Goal: Task Accomplishment & Management: Use online tool/utility

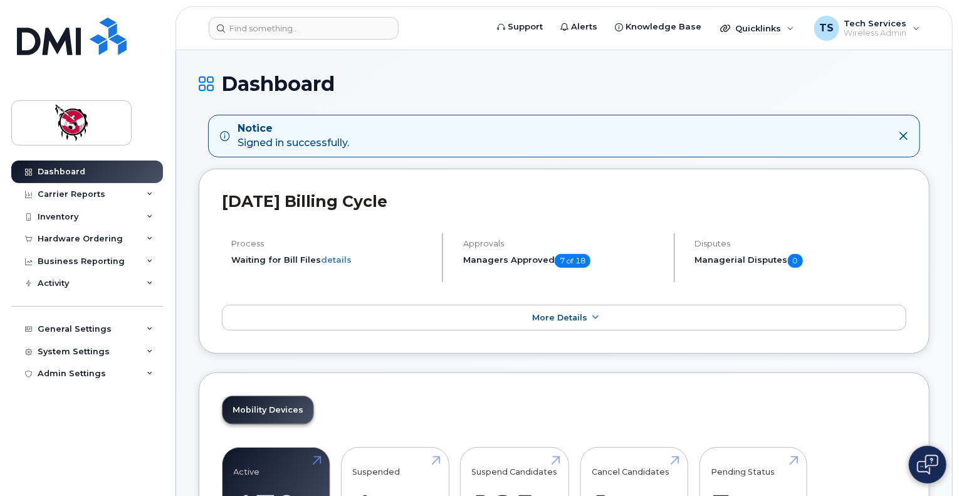
click at [61, 192] on div "Carrier Reports" at bounding box center [72, 194] width 68 height 10
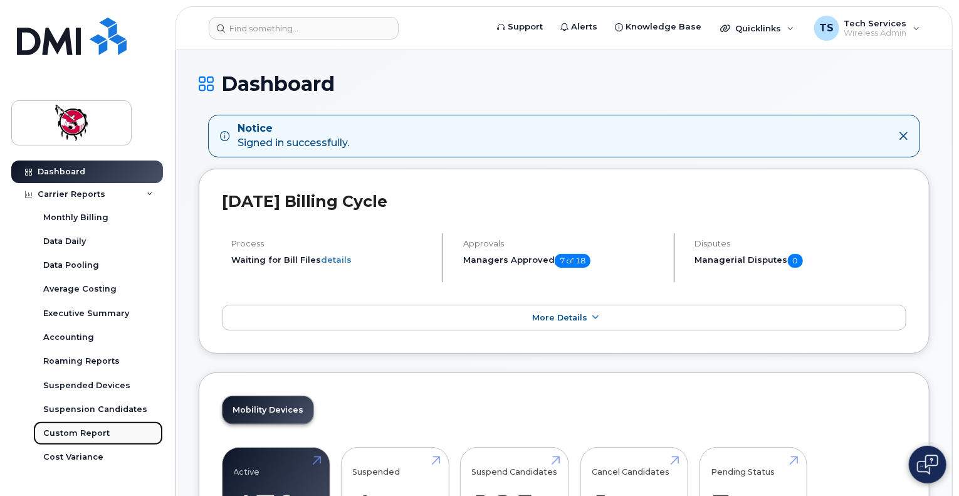
click at [83, 436] on div "Custom Report" at bounding box center [76, 433] width 66 height 11
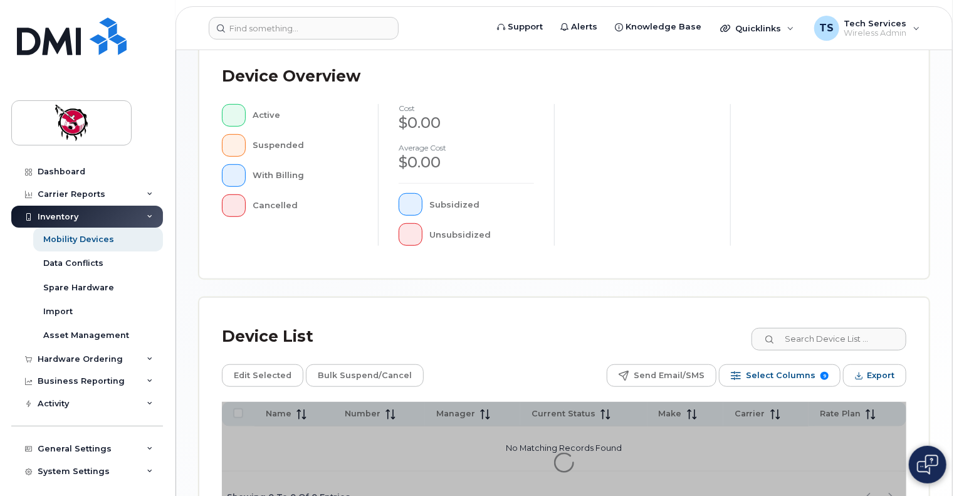
scroll to position [412, 0]
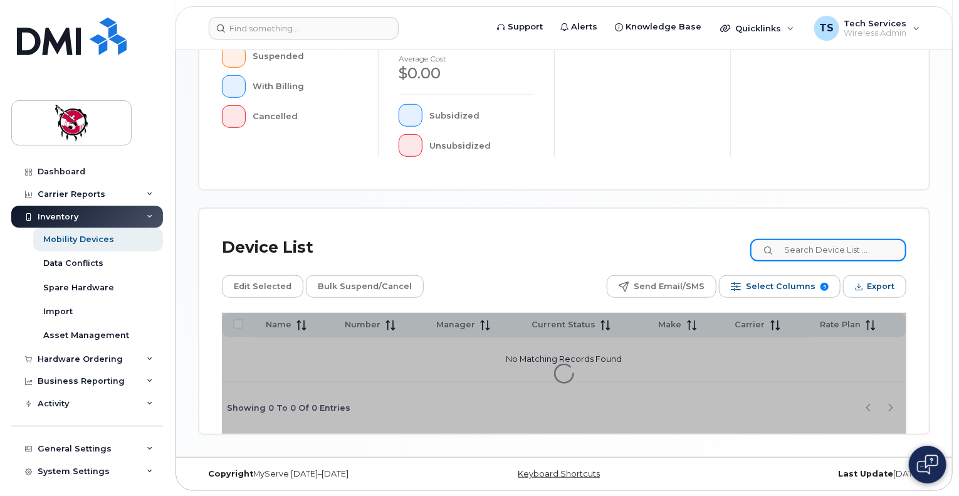
click at [836, 248] on input at bounding box center [828, 250] width 156 height 23
type input "[PERSON_NAME]"
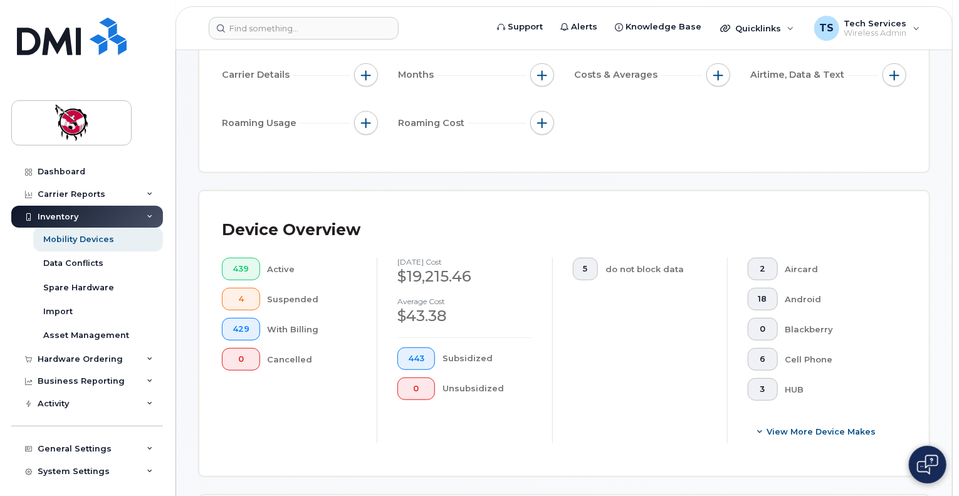
scroll to position [438, 0]
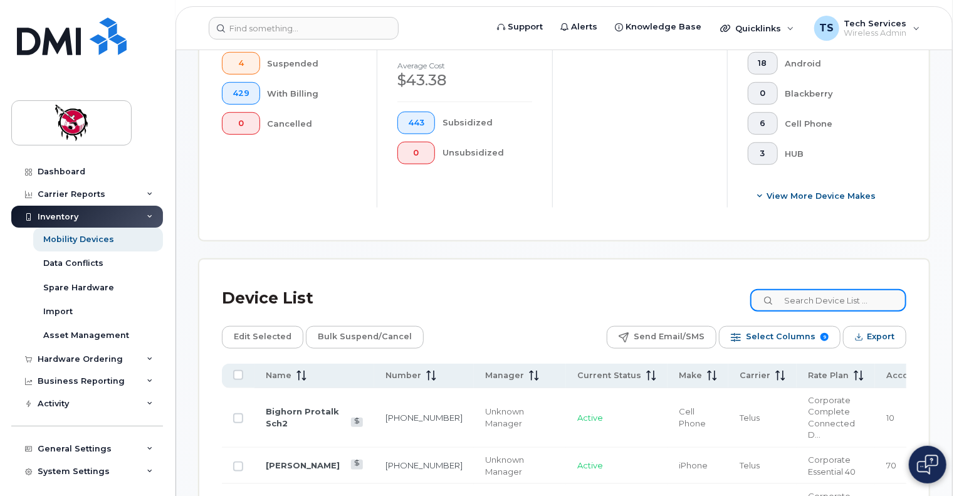
click at [821, 295] on input at bounding box center [828, 300] width 156 height 23
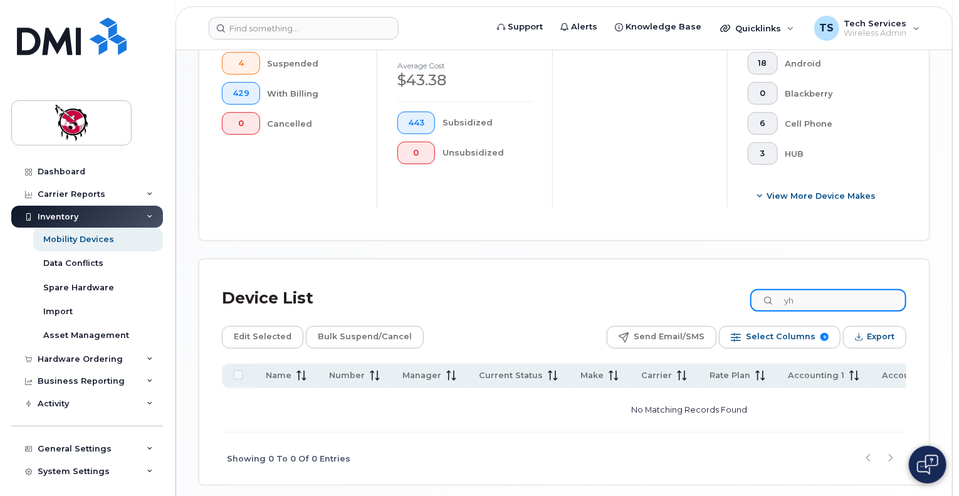
type input "y"
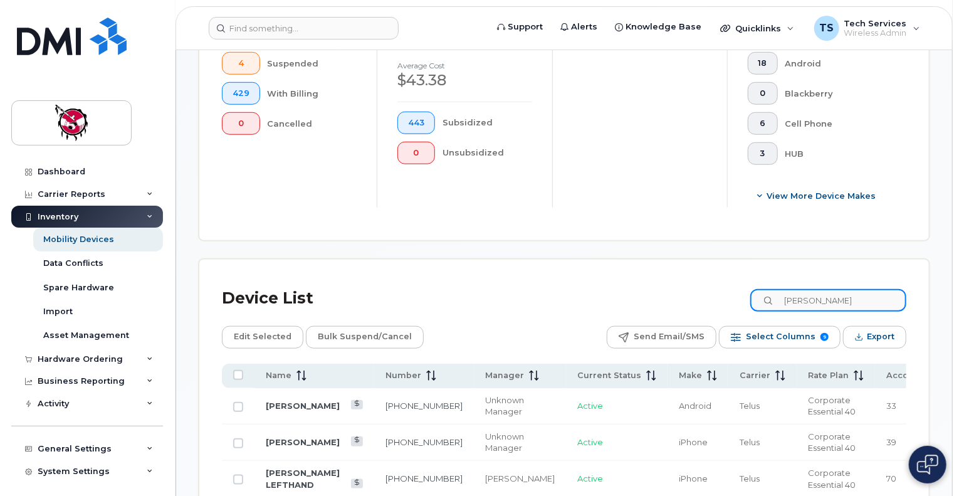
type input "[PERSON_NAME]"
